Goal: Information Seeking & Learning: Learn about a topic

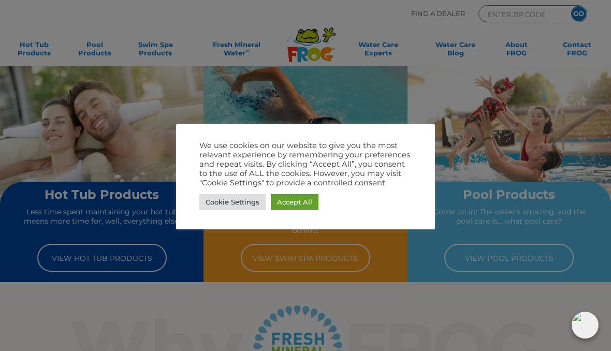
click at [299, 206] on link "Accept All" at bounding box center [295, 202] width 48 height 16
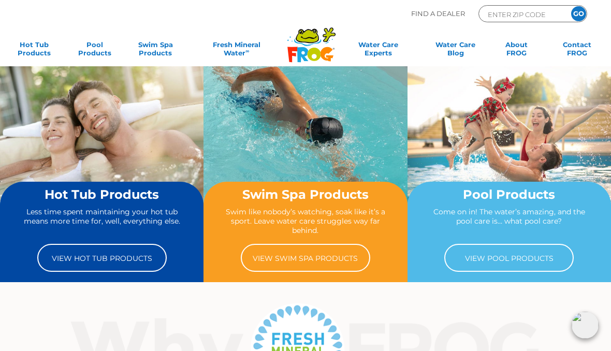
click at [512, 257] on link "View Pool Products" at bounding box center [508, 258] width 129 height 28
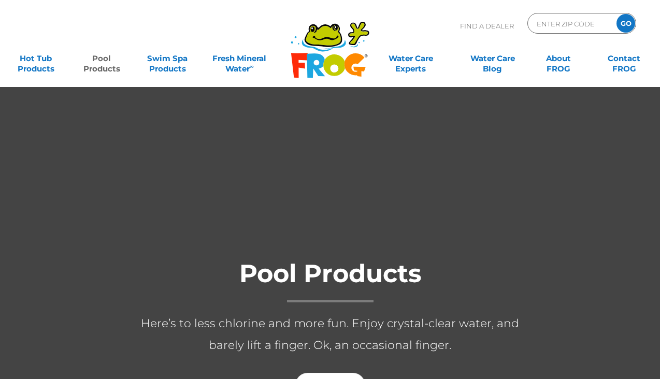
click at [63, 254] on div at bounding box center [71, 251] width 104 height 18
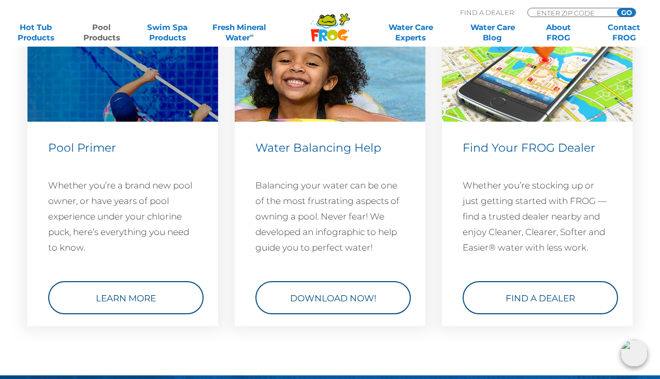
scroll to position [3790, 0]
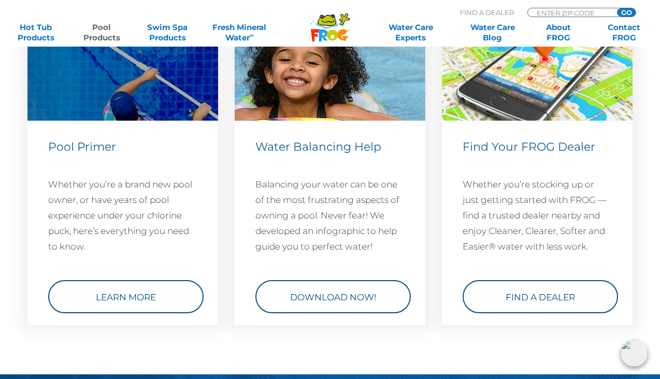
click at [119, 313] on link "Learn More" at bounding box center [125, 296] width 155 height 33
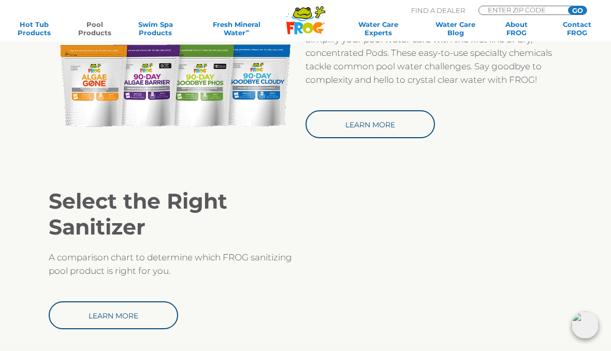
scroll to position [830, 0]
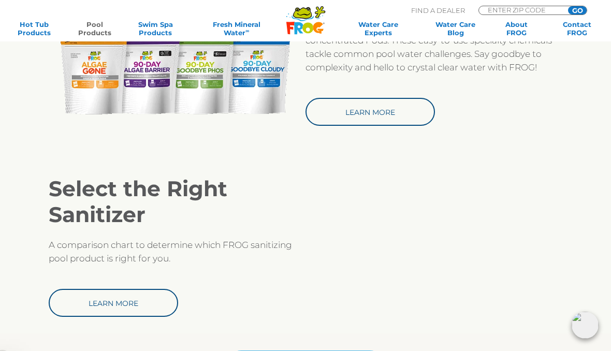
click at [118, 298] on link "Learn More" at bounding box center [113, 303] width 129 height 28
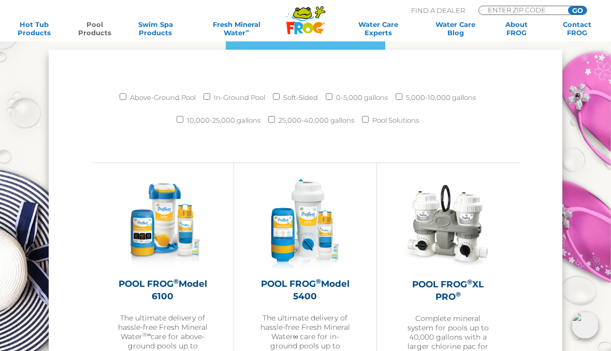
scroll to position [1171, 0]
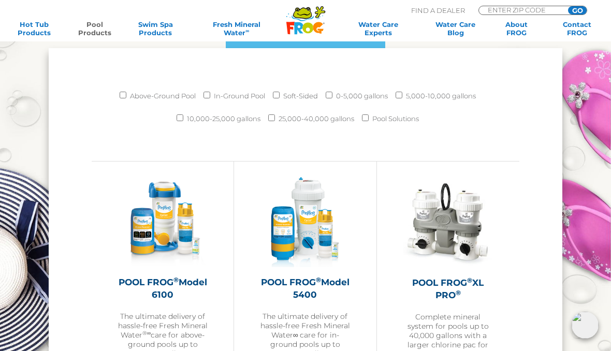
click at [181, 114] on input "10,000-25,000 gallons" at bounding box center [180, 117] width 7 height 7
checkbox input "true"
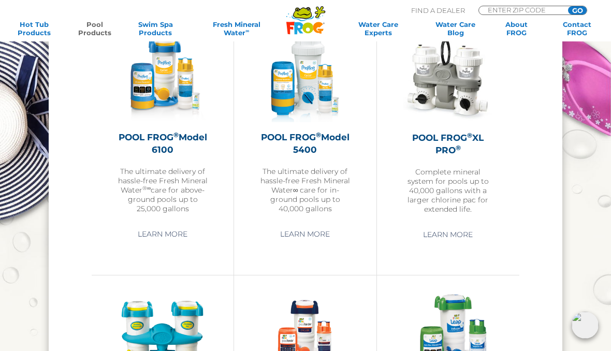
scroll to position [1318, 0]
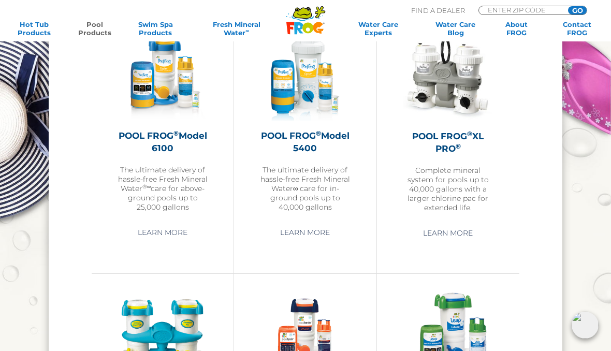
click at [152, 234] on link "Learn More" at bounding box center [163, 232] width 74 height 19
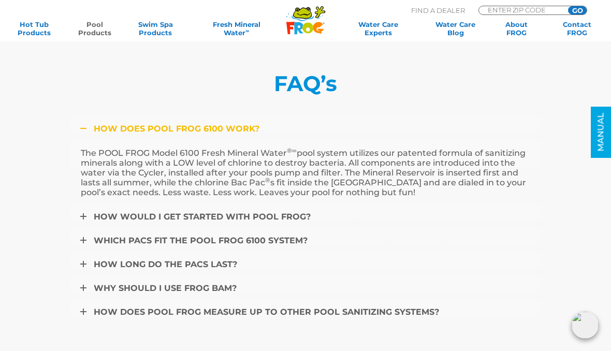
scroll to position [3197, 0]
click at [77, 222] on link "How would I get started with POOL FROG?" at bounding box center [305, 216] width 471 height 24
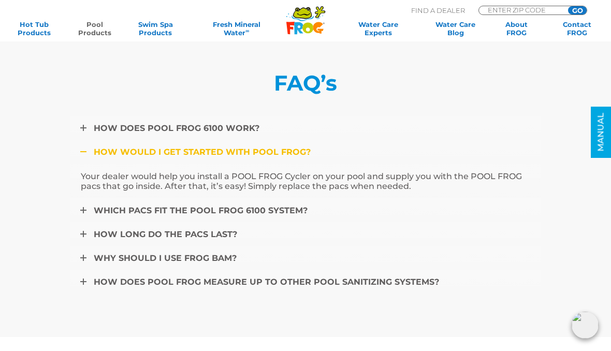
click at [77, 157] on link "How would I get started with POOL FROG?" at bounding box center [305, 152] width 471 height 24
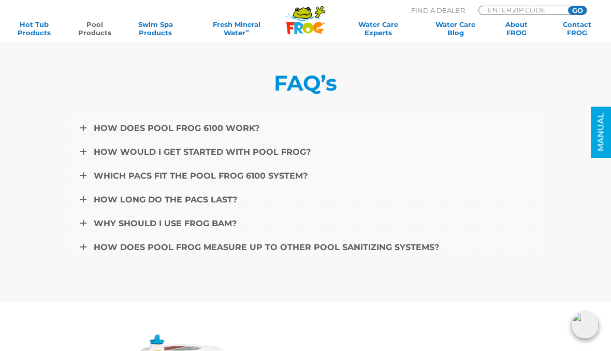
click at [85, 179] on icon at bounding box center [83, 175] width 6 height 6
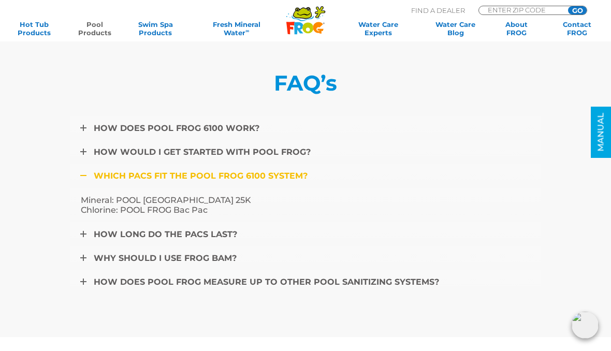
click at [81, 237] on icon at bounding box center [83, 234] width 6 height 6
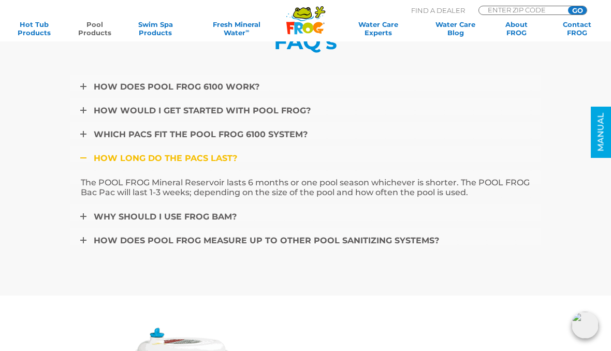
scroll to position [3236, 0]
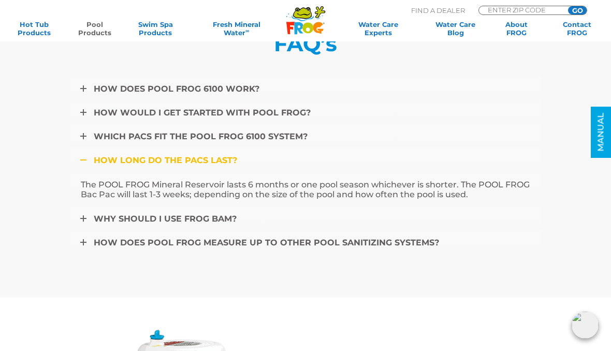
click at [79, 223] on link "Why should I use FROG BAM?" at bounding box center [305, 219] width 471 height 24
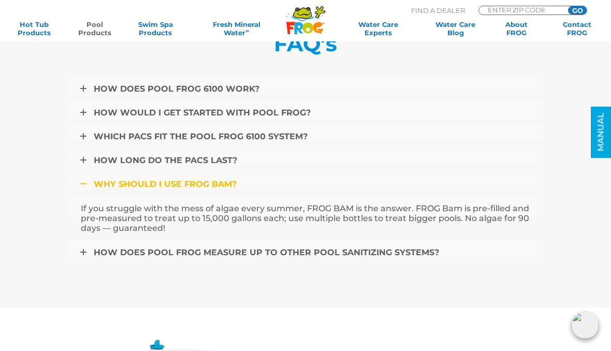
click at [83, 187] on icon at bounding box center [83, 184] width 6 height 6
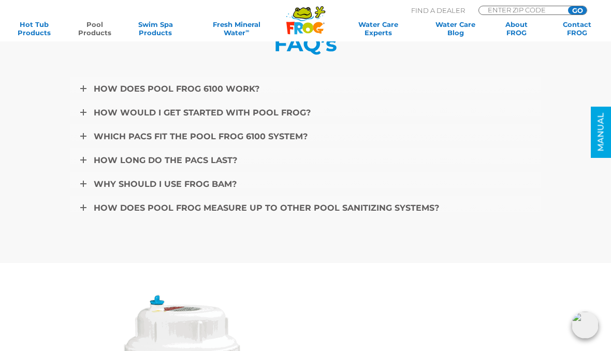
click at [81, 211] on icon at bounding box center [83, 208] width 6 height 6
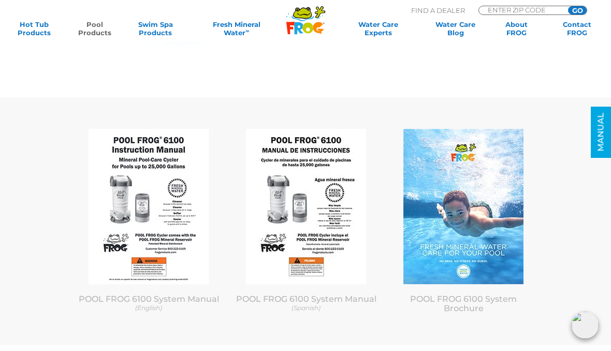
scroll to position [3836, 0]
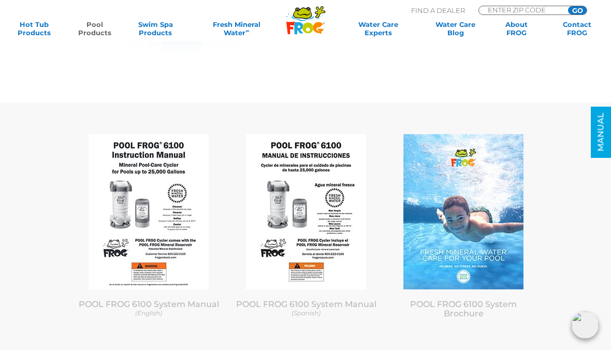
click at [151, 213] on img at bounding box center [149, 211] width 120 height 155
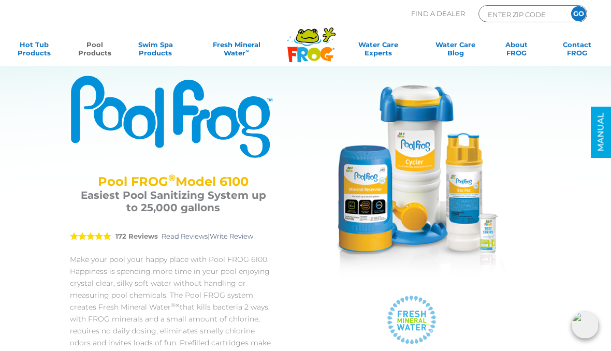
scroll to position [0, 0]
